Goal: Task Accomplishment & Management: Use online tool/utility

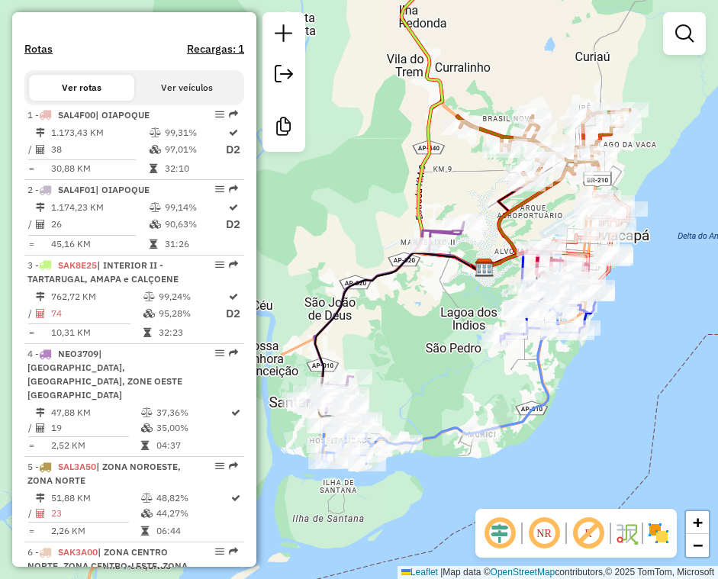
scroll to position [463, 0]
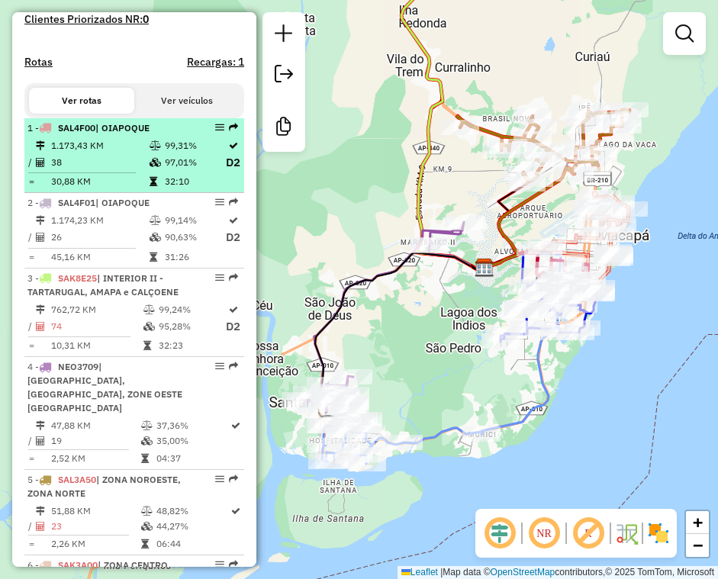
click at [135, 153] on td "1.173,43 KM" at bounding box center [99, 145] width 98 height 15
select select "**********"
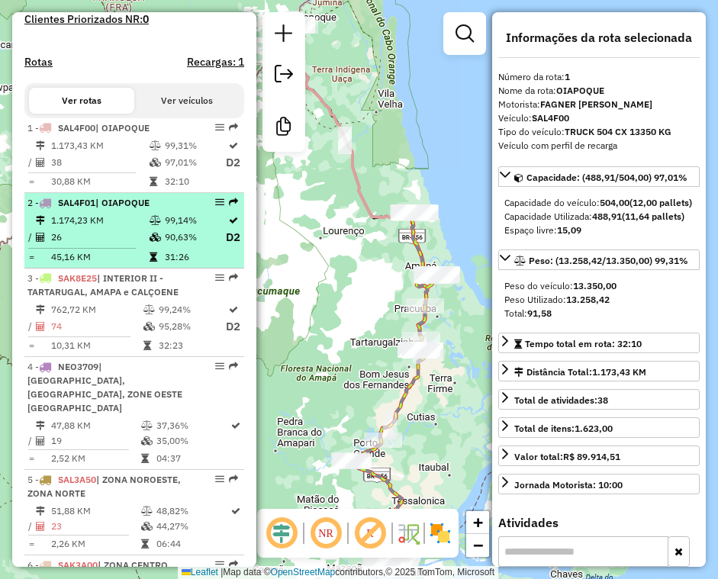
click at [166, 228] on td "99,14%" at bounding box center [194, 220] width 61 height 15
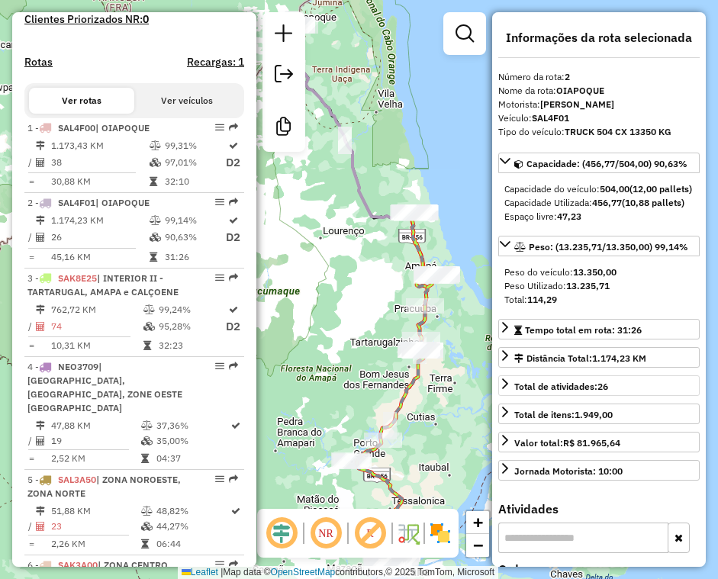
drag, startPoint x: 91, startPoint y: 437, endPoint x: 666, endPoint y: 421, distance: 575.6
click at [91, 437] on td "19" at bounding box center [95, 440] width 90 height 15
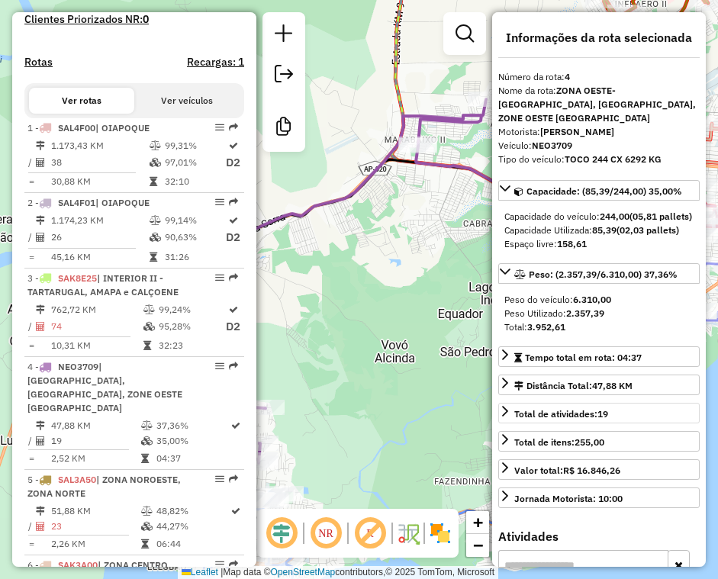
drag, startPoint x: 40, startPoint y: 427, endPoint x: 546, endPoint y: 406, distance: 506.4
click at [40, 427] on icon at bounding box center [40, 425] width 9 height 9
drag, startPoint x: 76, startPoint y: 323, endPoint x: 670, endPoint y: 335, distance: 594.6
click at [76, 317] on td "762,72 KM" at bounding box center [96, 309] width 92 height 15
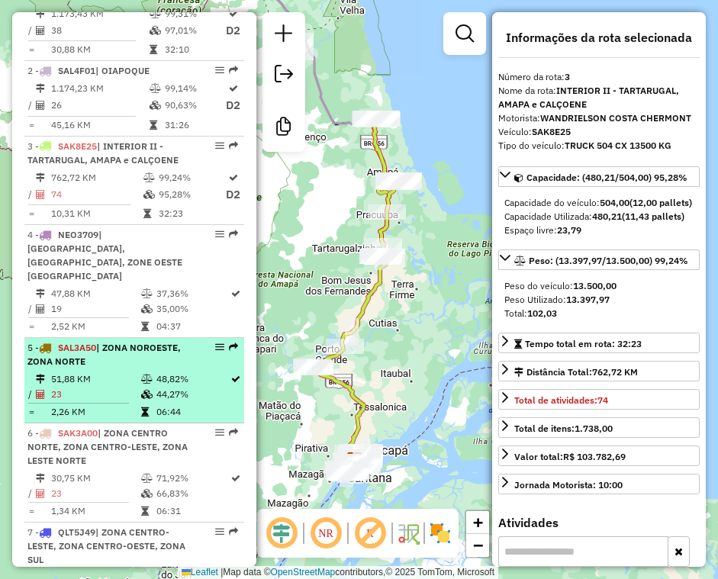
scroll to position [616, 0]
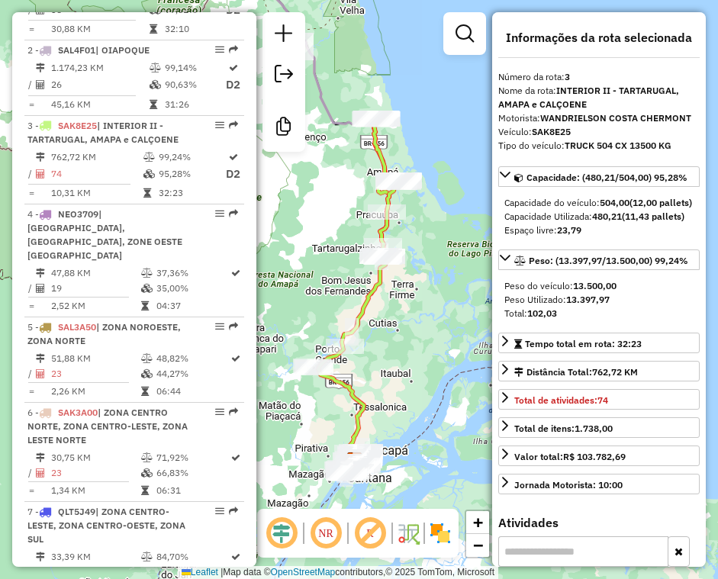
drag, startPoint x: 120, startPoint y: 372, endPoint x: 694, endPoint y: 485, distance: 584.7
click at [120, 372] on td "23" at bounding box center [95, 373] width 90 height 15
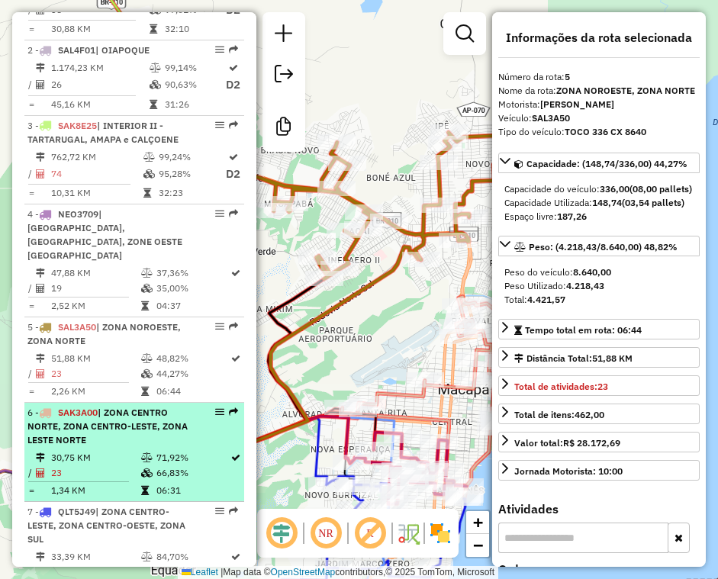
click at [128, 462] on td "30,75 KM" at bounding box center [95, 457] width 90 height 15
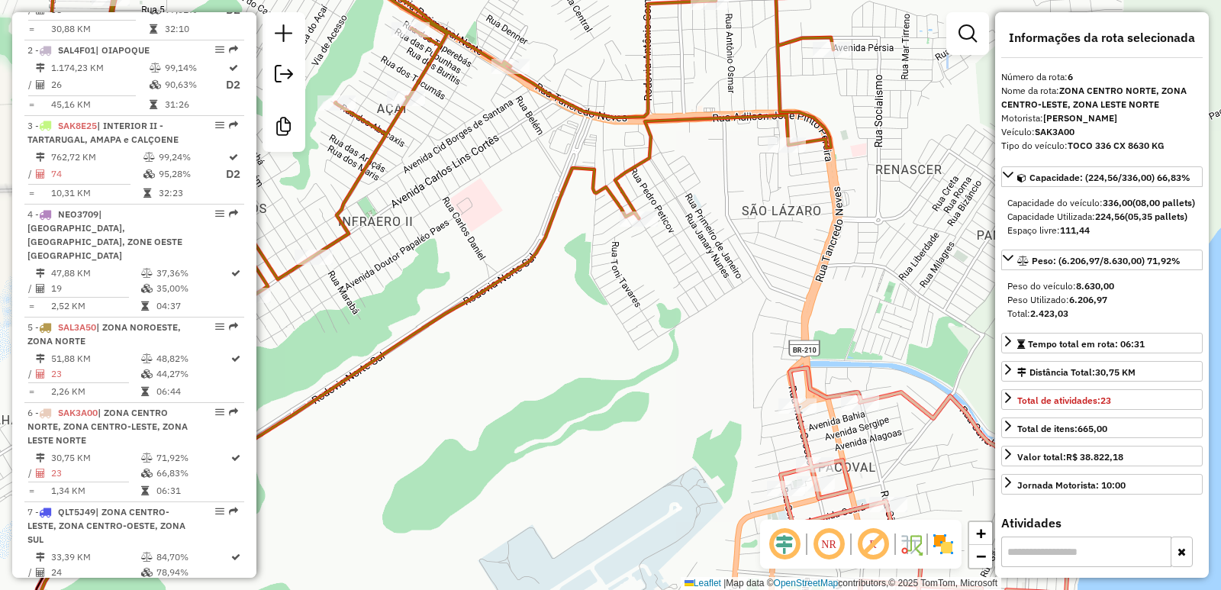
drag, startPoint x: 650, startPoint y: 375, endPoint x: 552, endPoint y: 156, distance: 240.5
click at [543, 98] on div "Janela de atendimento Grade de atendimento Capacidade Transportadoras Veículos …" at bounding box center [610, 295] width 1221 height 590
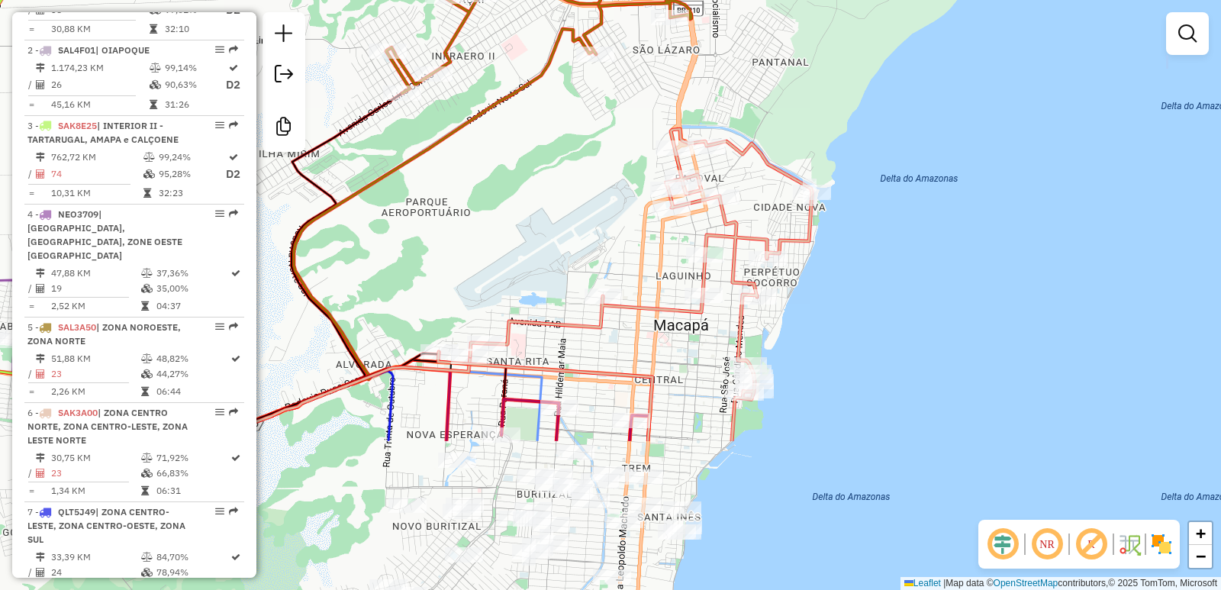
drag, startPoint x: 654, startPoint y: 421, endPoint x: 630, endPoint y: 213, distance: 209.8
click at [630, 213] on div "Janela de atendimento Grade de atendimento Capacidade Transportadoras Veículos …" at bounding box center [610, 295] width 1221 height 590
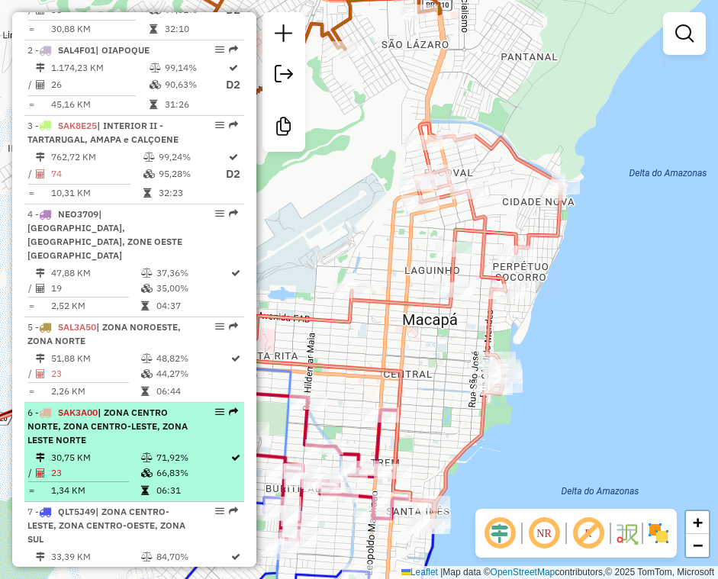
drag, startPoint x: 200, startPoint y: 433, endPoint x: 219, endPoint y: 433, distance: 19.1
click at [200, 433] on div "6 - SAK3A00 | ZONA CENTRO NORTE, ZONA CENTRO-LESTE, ZONA LESTE NORTE" at bounding box center [134, 426] width 214 height 41
select select "**********"
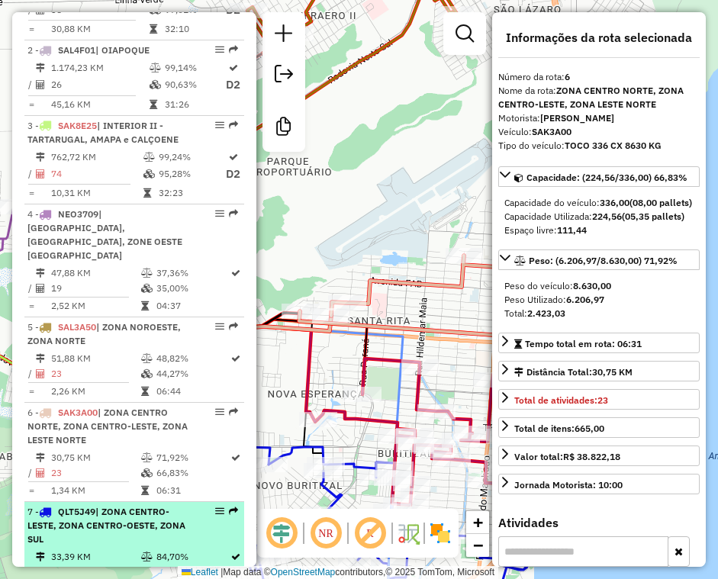
click at [138, 524] on span "| ZONA CENTRO-LESTE, ZONA CENTRO-OESTE, ZONA SUL" at bounding box center [106, 525] width 158 height 39
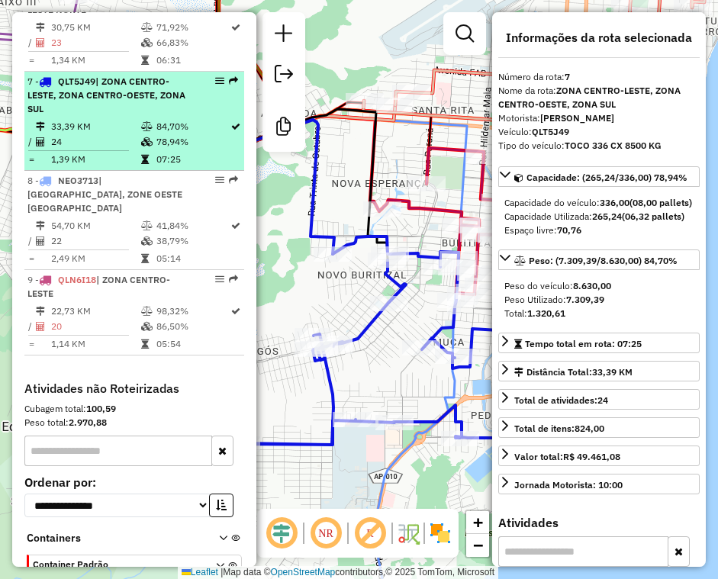
scroll to position [1074, 0]
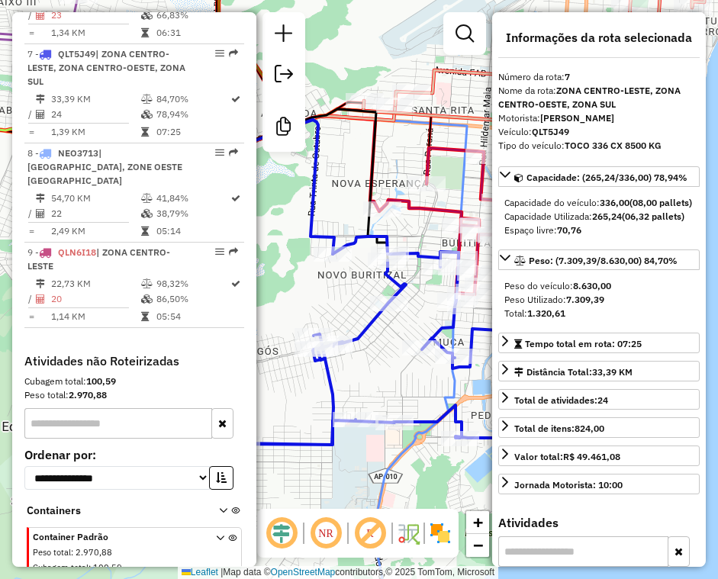
drag, startPoint x: 144, startPoint y: 169, endPoint x: 276, endPoint y: 214, distance: 139.2
click at [144, 169] on span "| [GEOGRAPHIC_DATA], ZONE OESTE [GEOGRAPHIC_DATA]" at bounding box center [104, 166] width 155 height 39
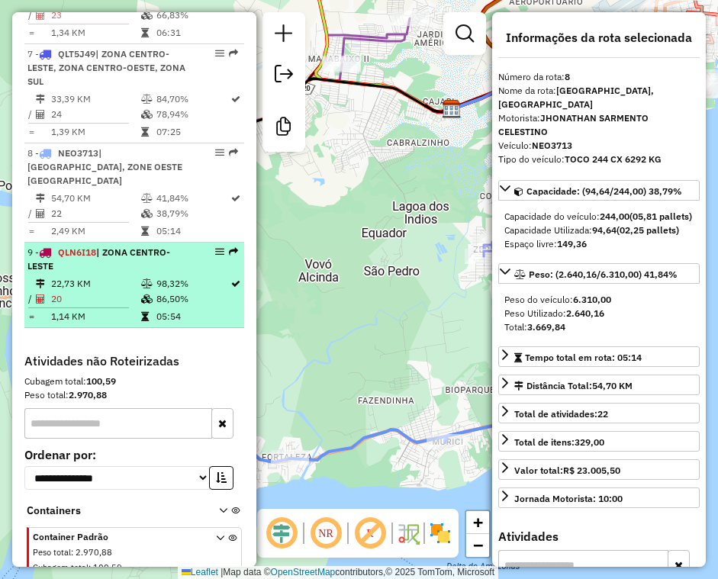
click at [130, 292] on td "20" at bounding box center [95, 299] width 90 height 15
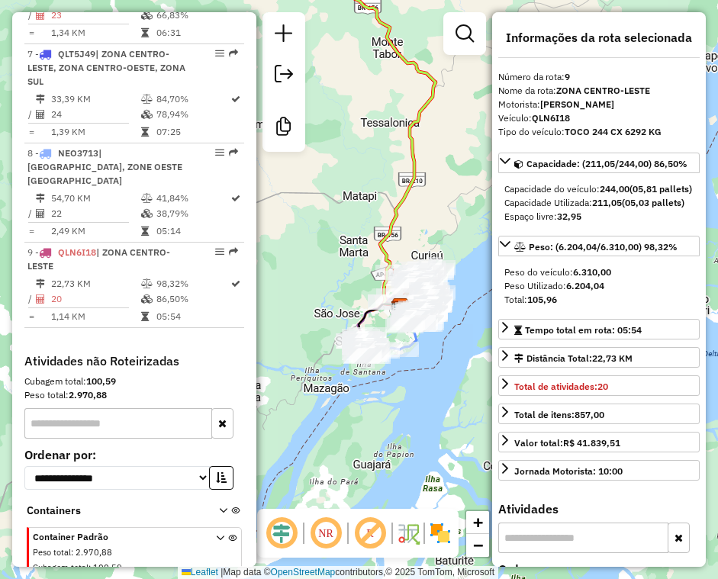
drag, startPoint x: 465, startPoint y: 421, endPoint x: 421, endPoint y: 380, distance: 59.9
click at [421, 380] on div "Janela de atendimento Grade de atendimento Capacidade Transportadoras Veículos …" at bounding box center [359, 289] width 718 height 579
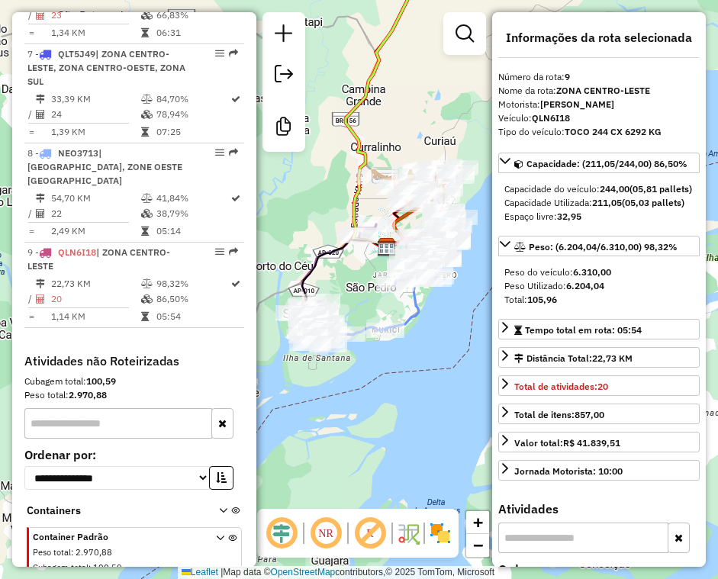
drag, startPoint x: 421, startPoint y: 380, endPoint x: 429, endPoint y: 393, distance: 15.1
click at [429, 393] on div "Janela de atendimento Grade de atendimento Capacidade Transportadoras Veículos …" at bounding box center [359, 289] width 718 height 579
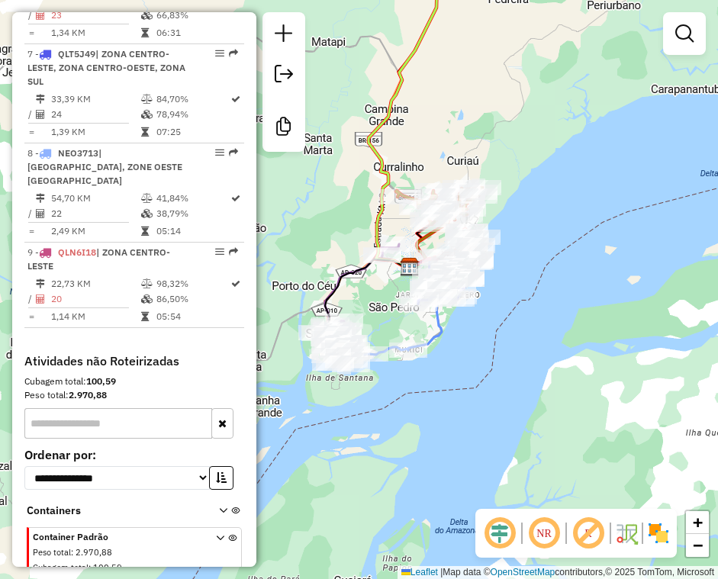
drag, startPoint x: 429, startPoint y: 393, endPoint x: 451, endPoint y: 413, distance: 29.7
click at [451, 413] on div "Janela de atendimento Grade de atendimento Capacidade Transportadoras Veículos …" at bounding box center [359, 289] width 718 height 579
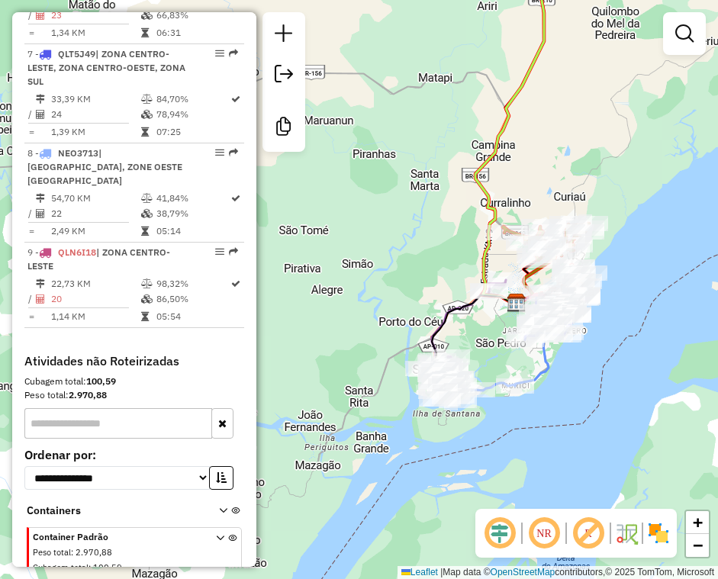
drag, startPoint x: 451, startPoint y: 413, endPoint x: 558, endPoint y: 449, distance: 112.7
click at [558, 449] on div "Janela de atendimento Grade de atendimento Capacidade Transportadoras Veículos …" at bounding box center [359, 289] width 718 height 579
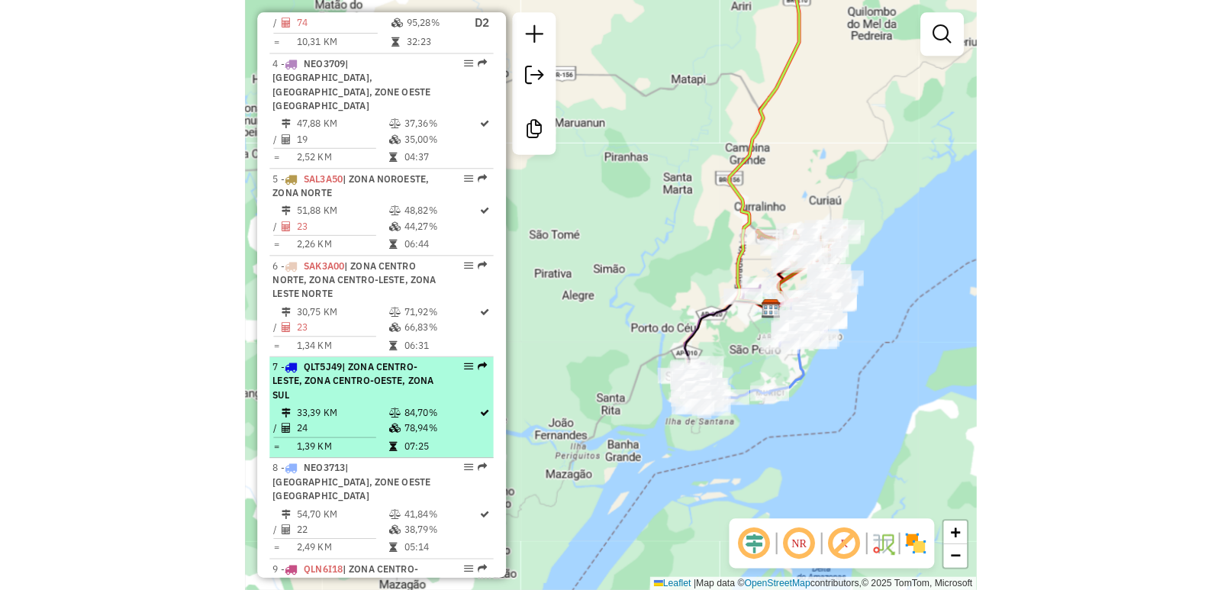
scroll to position [768, 0]
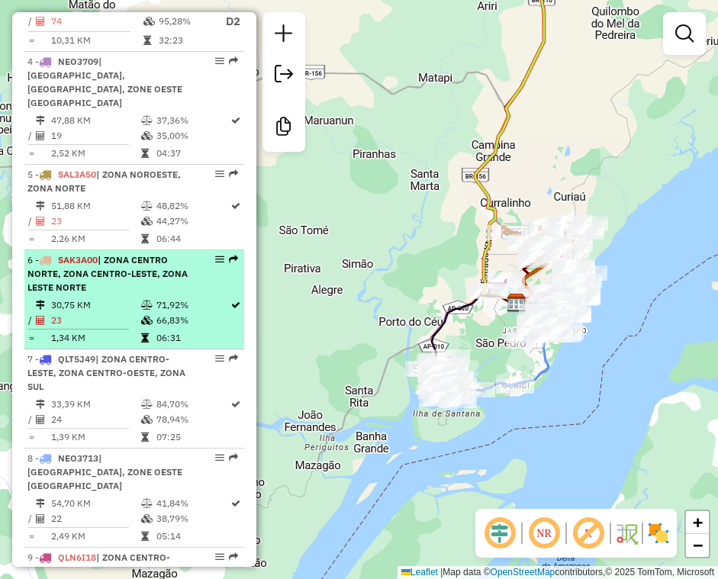
click at [156, 321] on td "66,83%" at bounding box center [193, 320] width 74 height 15
select select "**********"
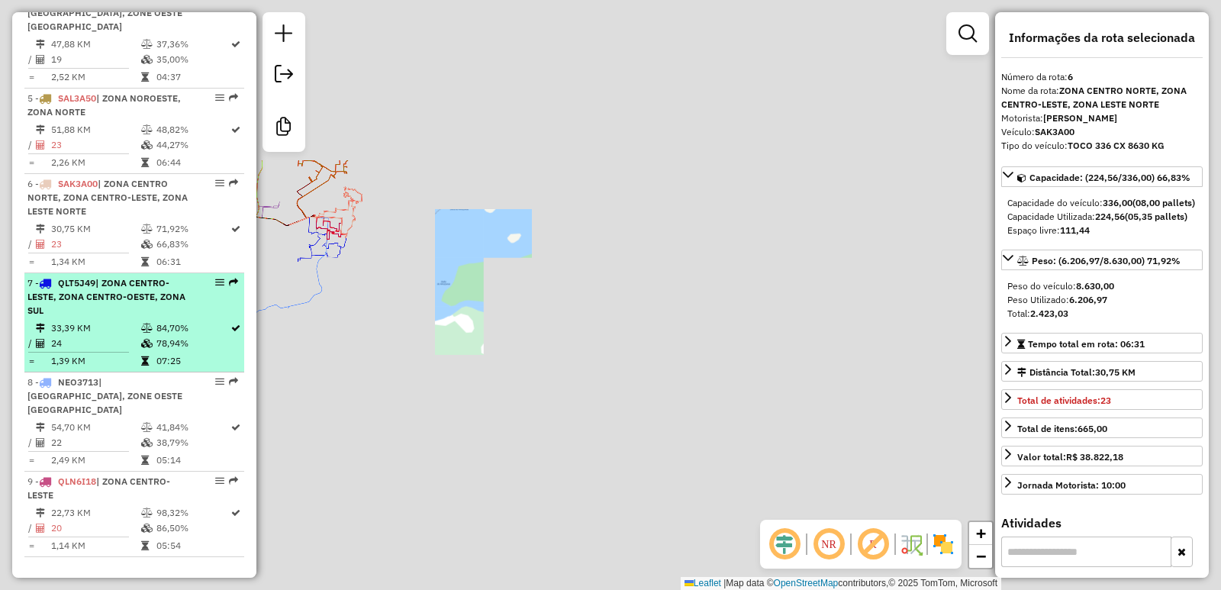
scroll to position [997, 0]
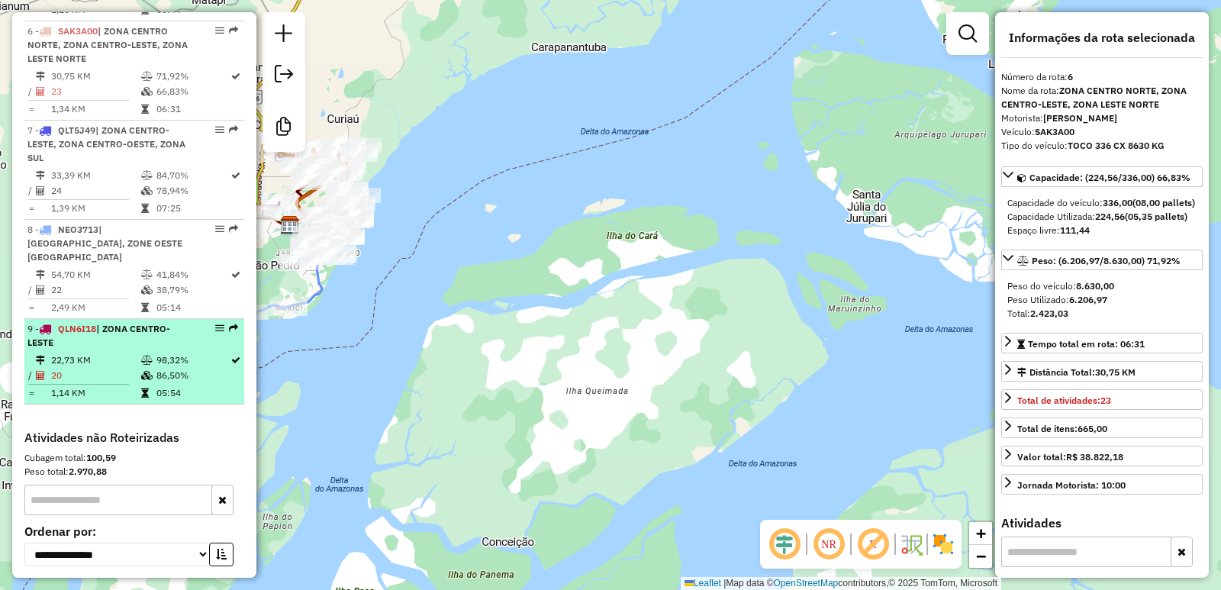
click at [159, 368] on td "86,50%" at bounding box center [193, 375] width 74 height 15
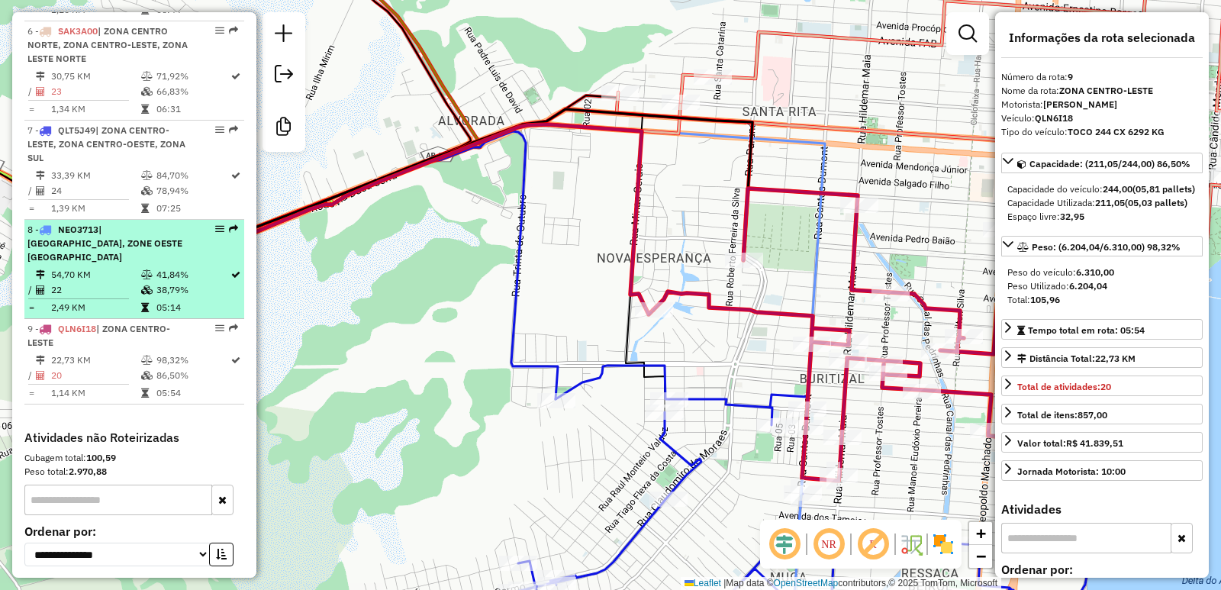
click at [140, 282] on td at bounding box center [147, 289] width 15 height 15
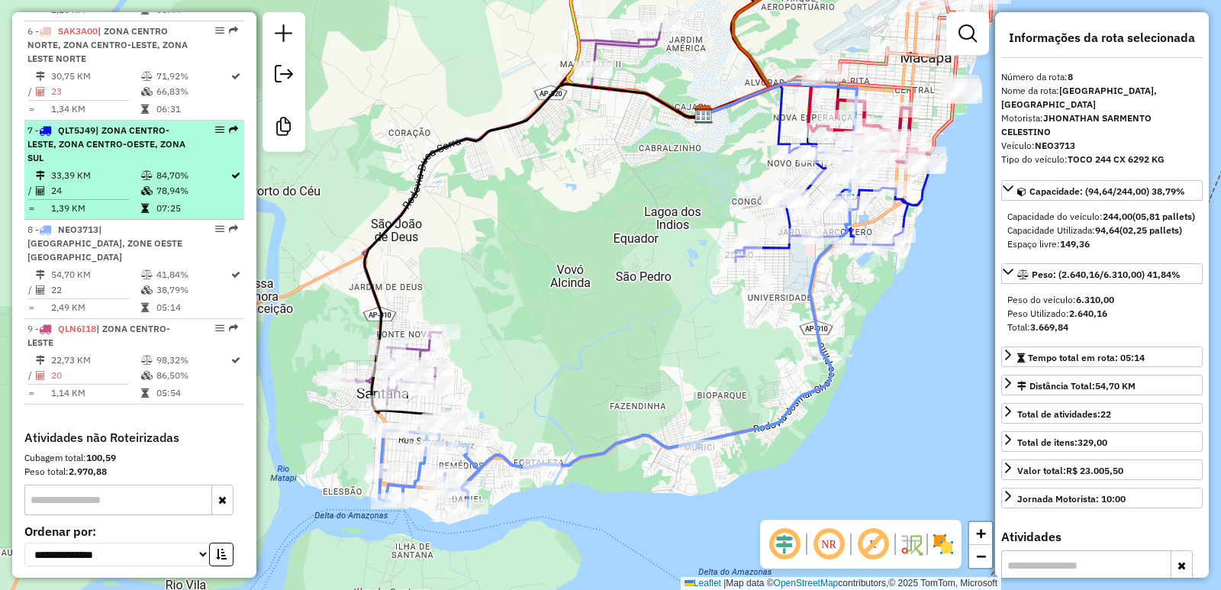
click at [110, 194] on td "24" at bounding box center [95, 190] width 90 height 15
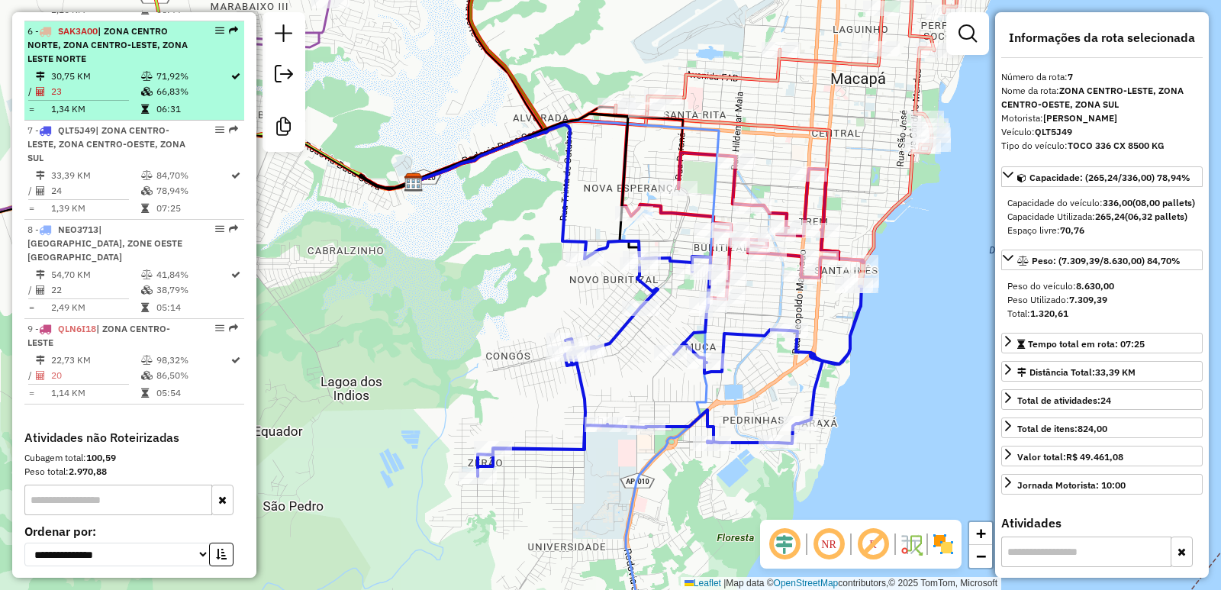
click at [120, 89] on td "23" at bounding box center [95, 91] width 90 height 15
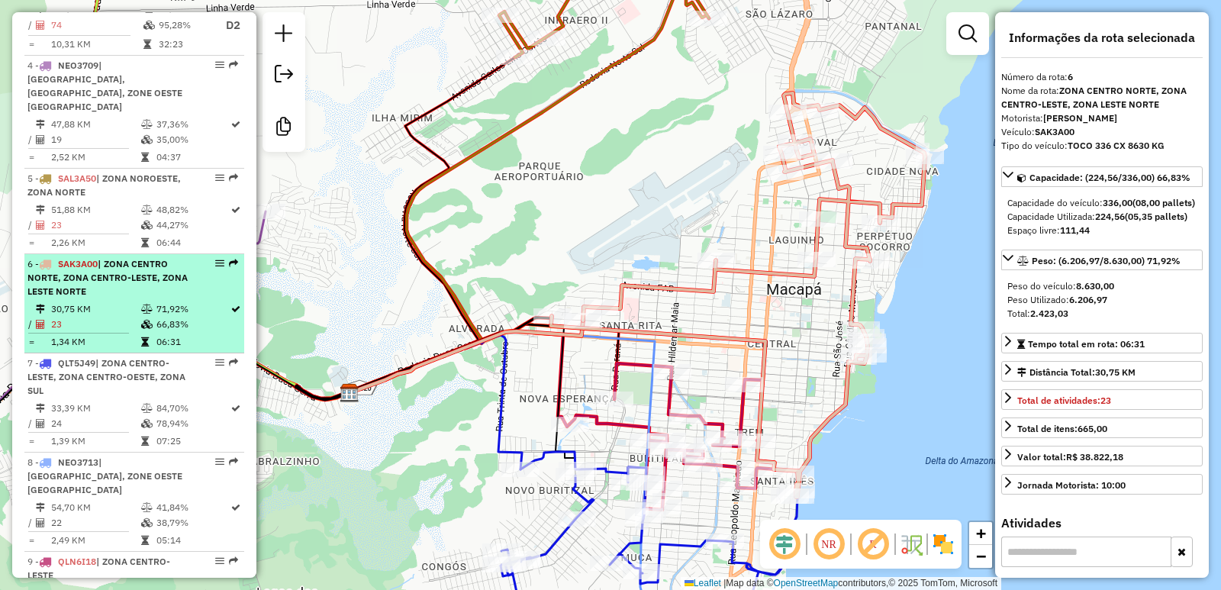
scroll to position [692, 0]
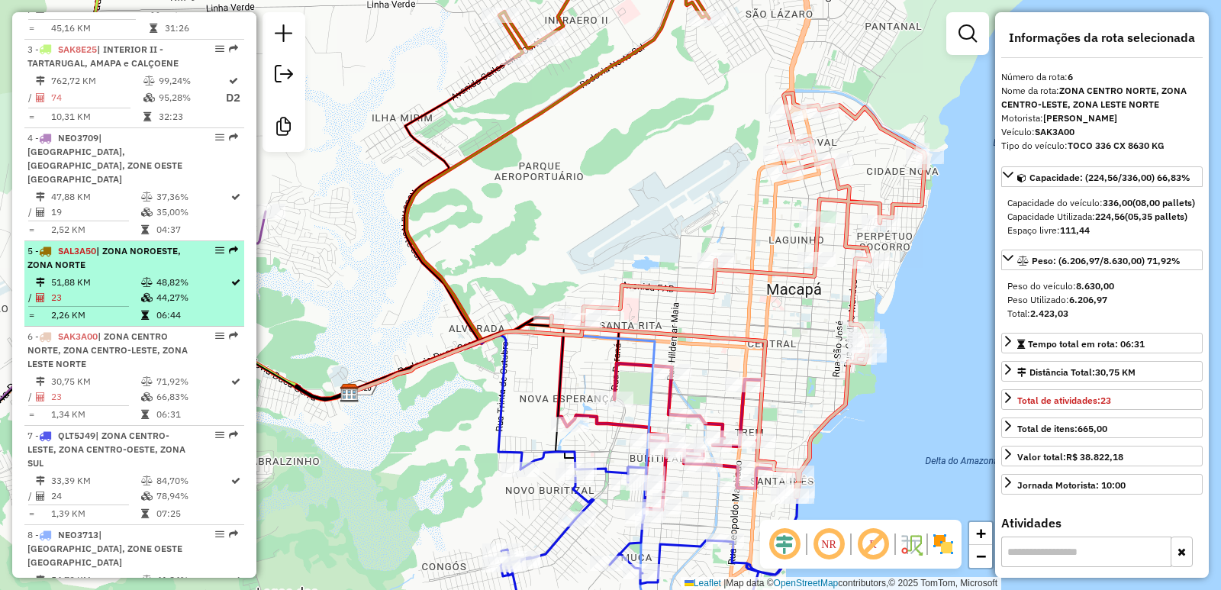
click at [123, 311] on td "2,26 KM" at bounding box center [95, 315] width 90 height 15
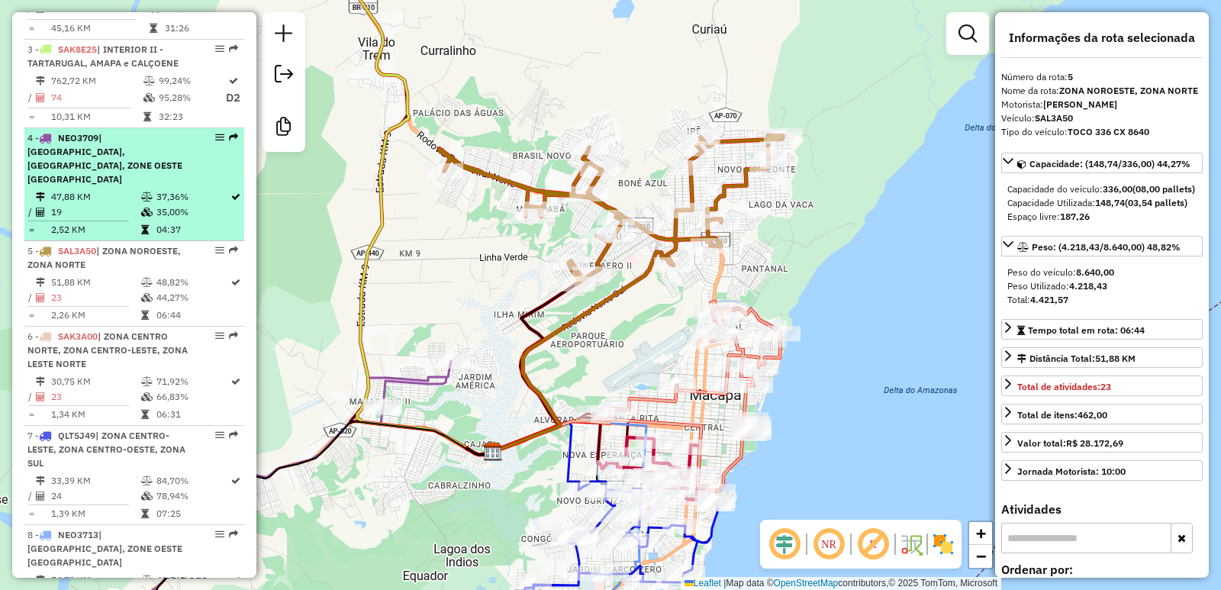
click at [127, 210] on td "19" at bounding box center [95, 212] width 90 height 15
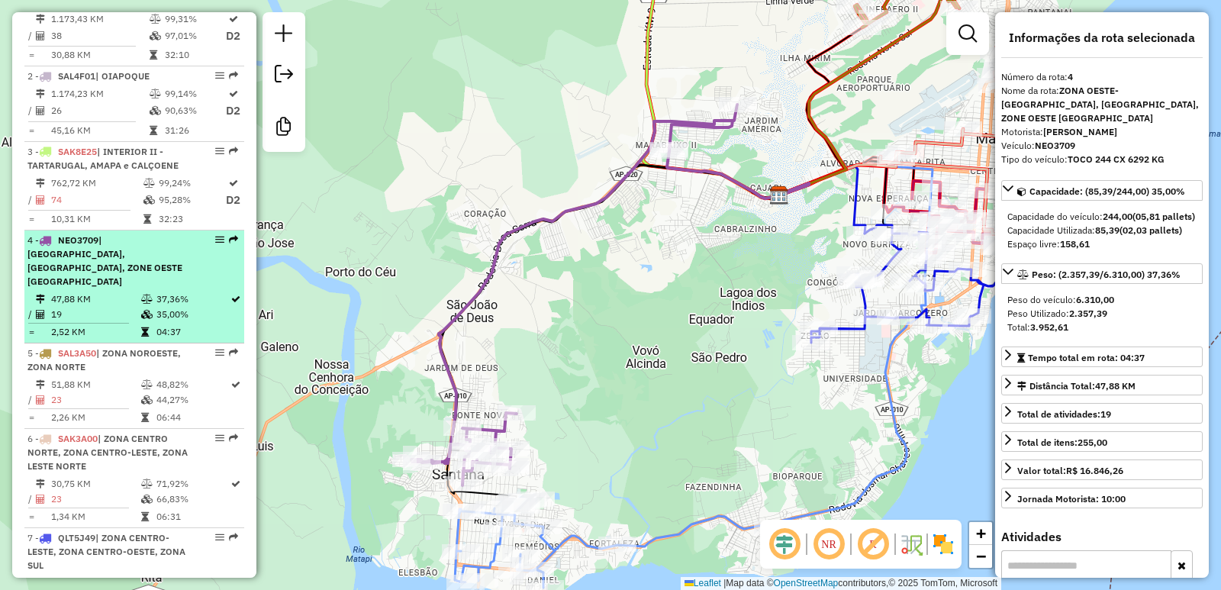
scroll to position [540, 0]
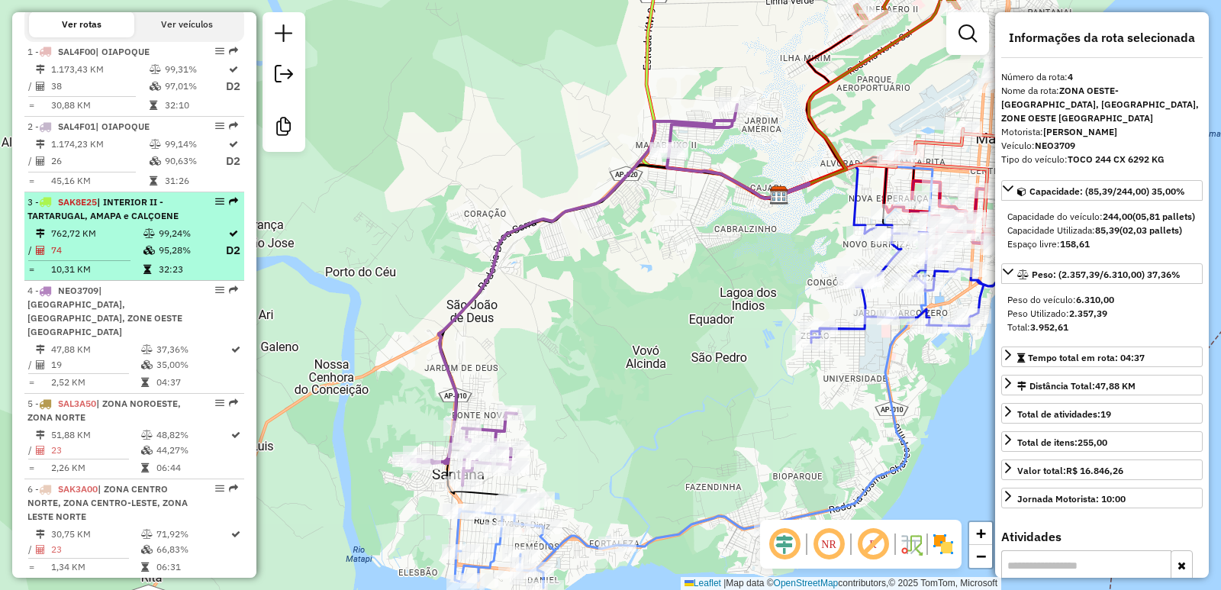
click at [126, 221] on span "| INTERIOR II - TARTARUGAL, AMAPA e CALÇOENE" at bounding box center [102, 208] width 151 height 25
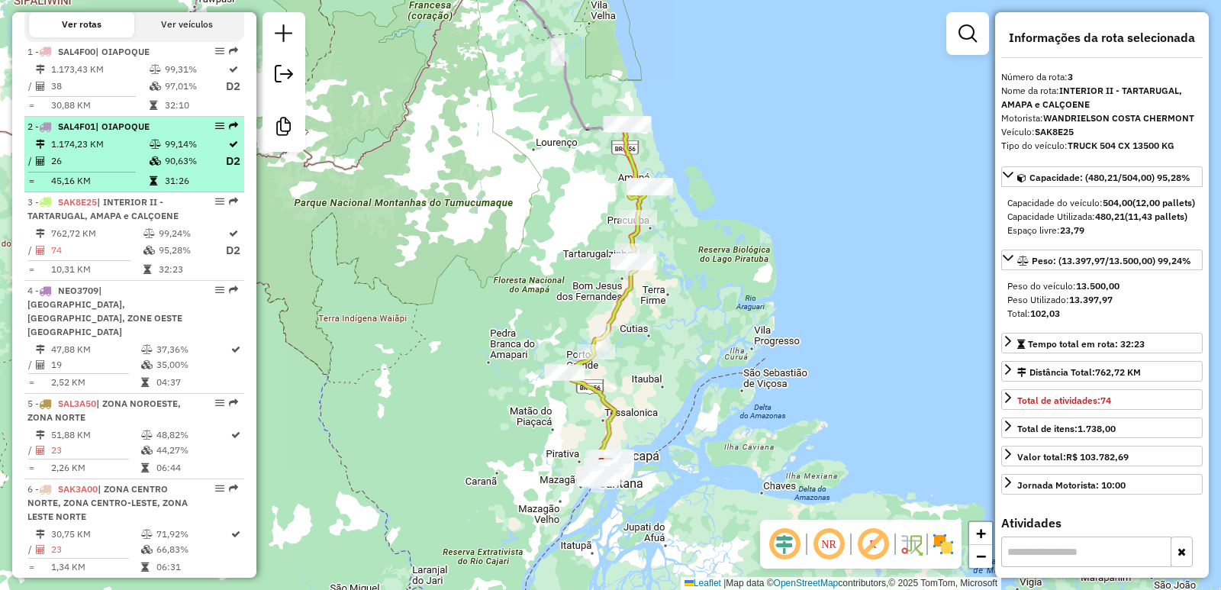
click at [122, 152] on td "1.174,23 KM" at bounding box center [99, 144] width 98 height 15
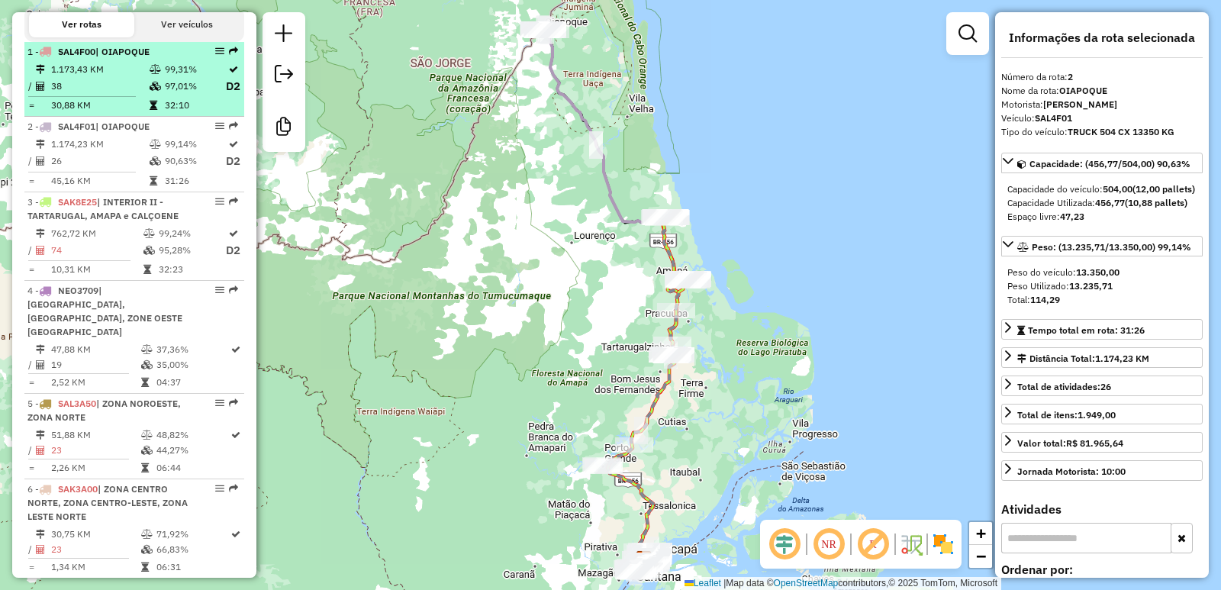
click at [152, 93] on td at bounding box center [156, 86] width 15 height 19
